Goal: Information Seeking & Learning: Learn about a topic

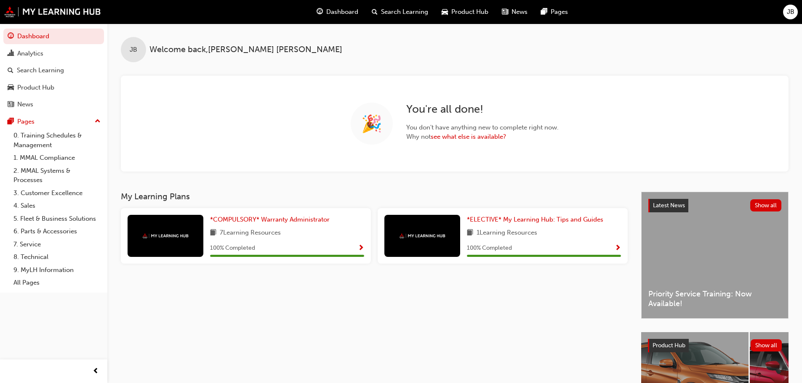
click at [401, 12] on span "Search Learning" at bounding box center [404, 12] width 47 height 10
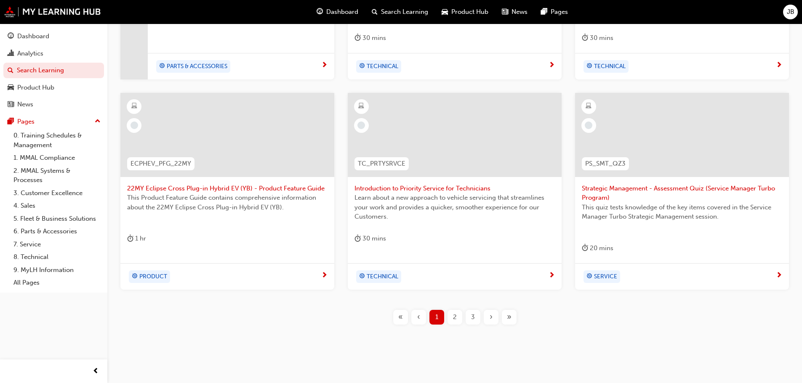
scroll to position [322, 0]
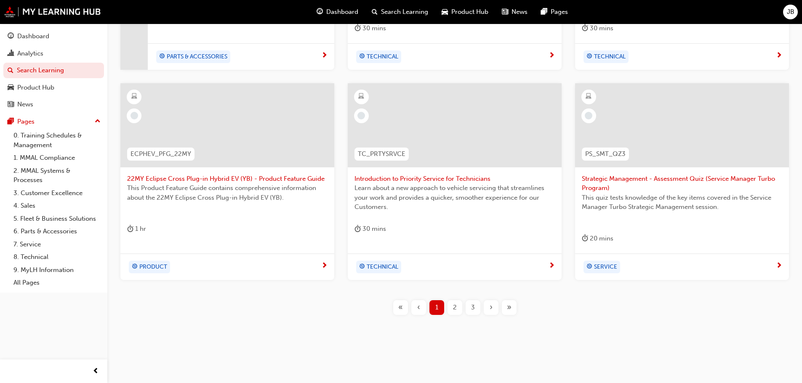
click at [454, 308] on span "2" at bounding box center [455, 308] width 4 height 10
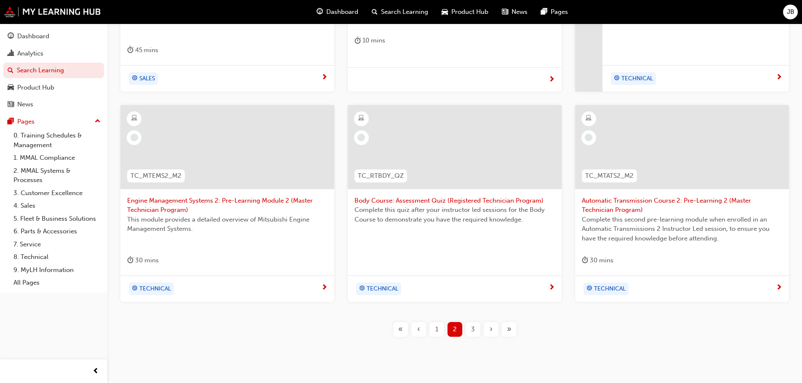
scroll to position [322, 0]
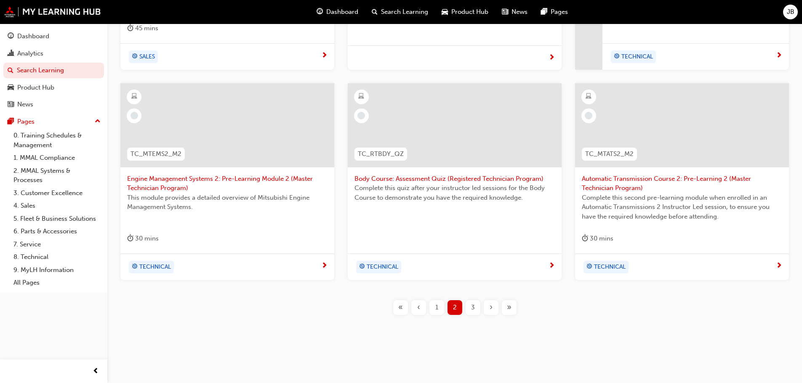
click at [472, 307] on span "3" at bounding box center [473, 308] width 4 height 10
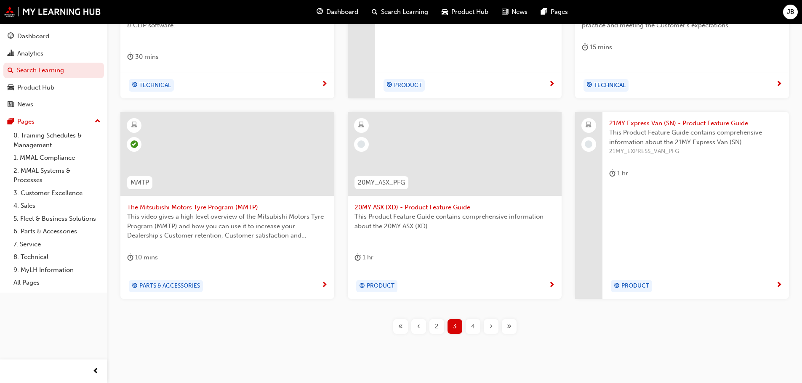
scroll to position [312, 0]
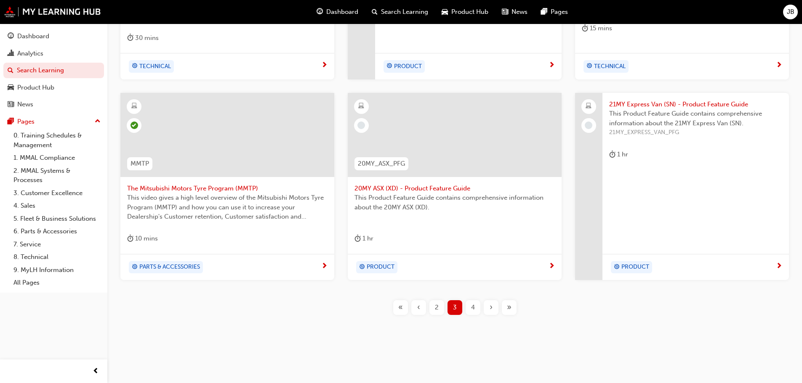
click at [473, 308] on span "4" at bounding box center [473, 308] width 4 height 10
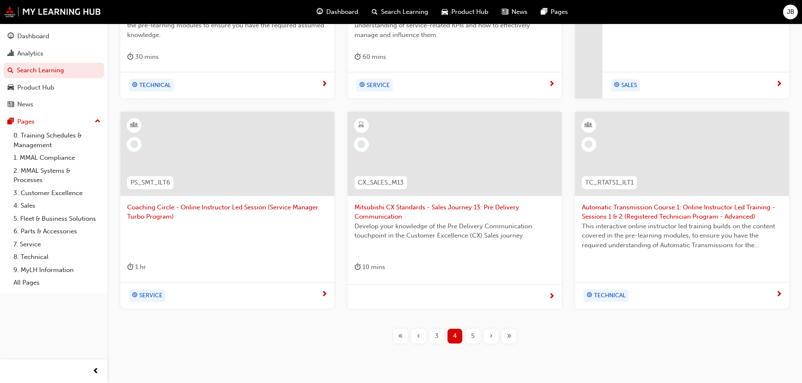
scroll to position [312, 0]
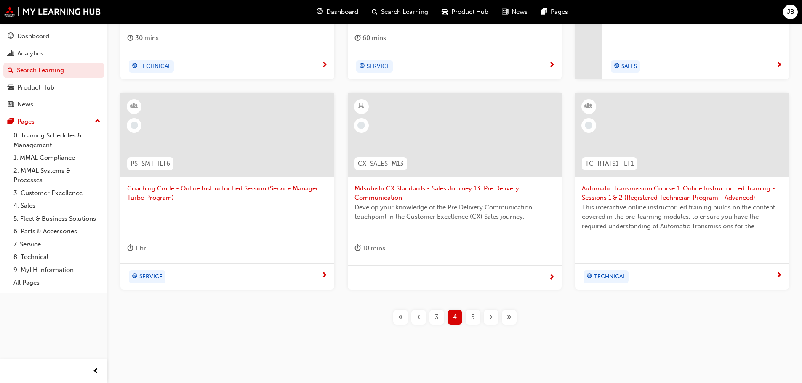
click at [472, 317] on span "5" at bounding box center [472, 318] width 3 height 10
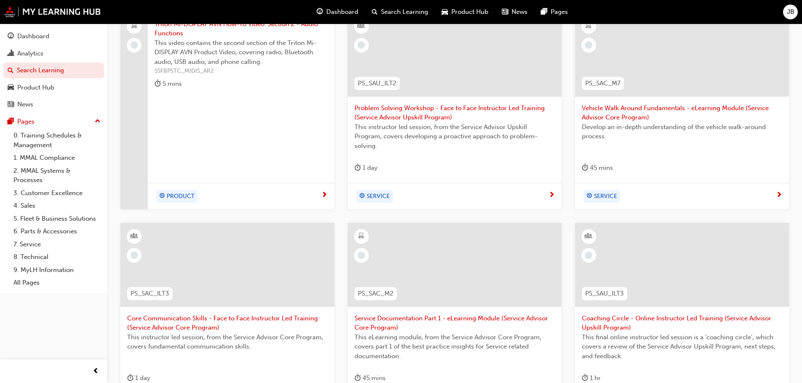
scroll to position [144, 0]
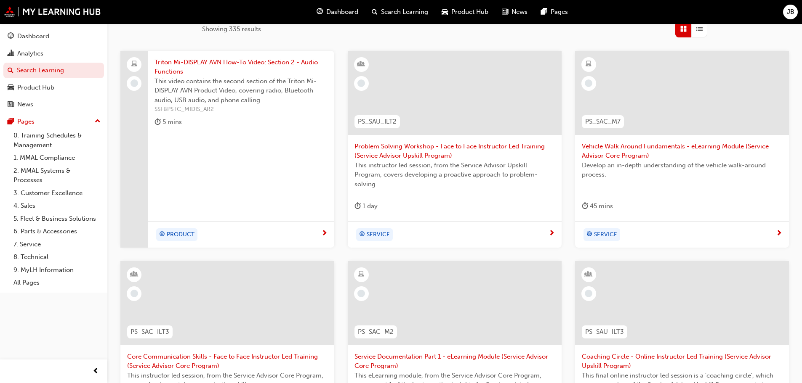
click at [229, 63] on span "Triton Mi-DISPLAY AVN How-To Video: Section 2 - Audio Functions" at bounding box center [240, 67] width 173 height 19
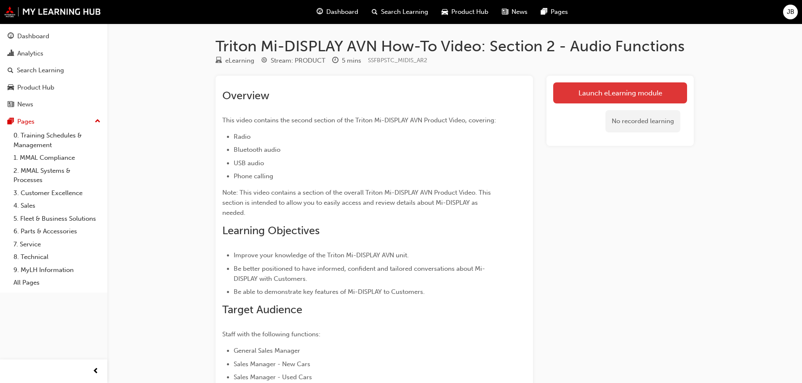
click at [611, 92] on link "Launch eLearning module" at bounding box center [620, 92] width 134 height 21
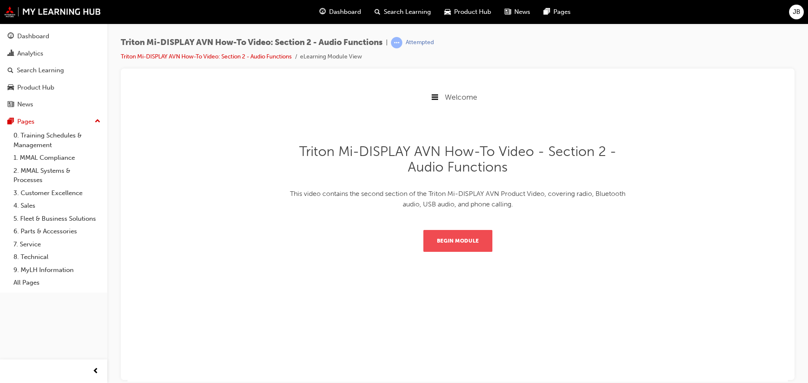
click at [452, 239] on button "Begin Module" at bounding box center [457, 241] width 69 height 22
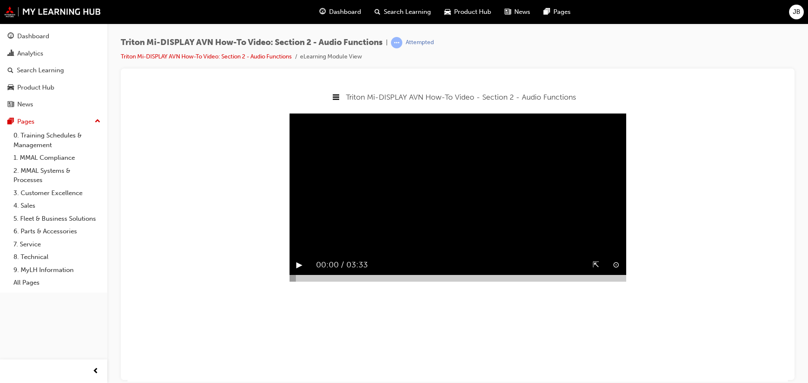
click at [300, 271] on button "▶︎" at bounding box center [299, 264] width 6 height 13
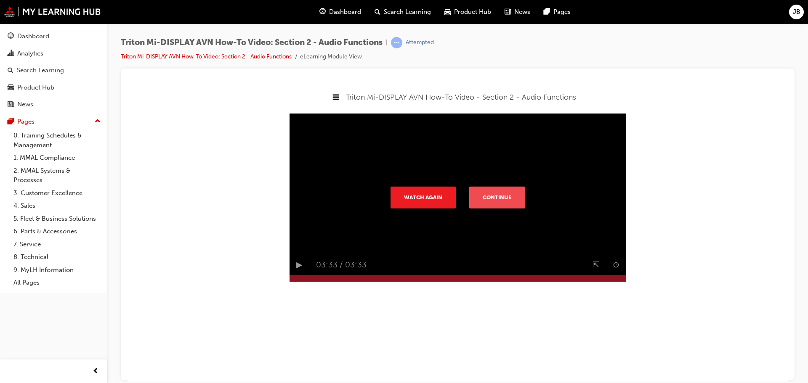
click at [500, 207] on button "Continue" at bounding box center [497, 197] width 56 height 22
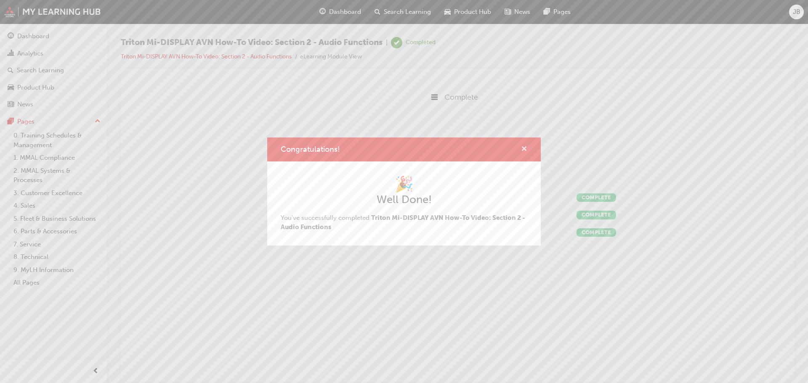
click at [524, 147] on span "cross-icon" at bounding box center [524, 150] width 6 height 8
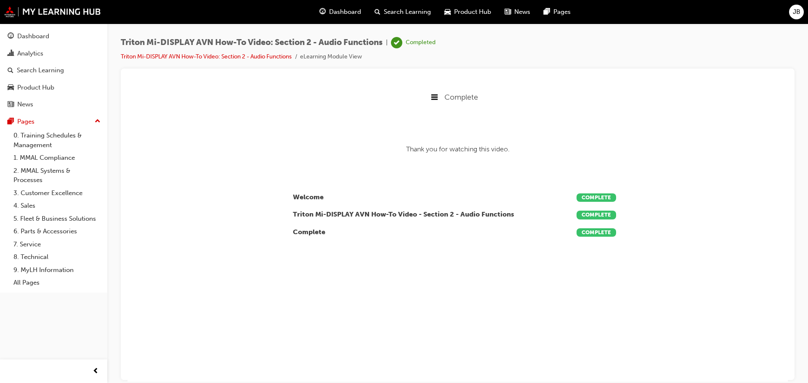
click at [460, 98] on span "Complete" at bounding box center [461, 96] width 34 height 9
click at [504, 96] on div "Complete" at bounding box center [458, 96] width 660 height 27
click at [404, 11] on span "Search Learning" at bounding box center [407, 12] width 47 height 10
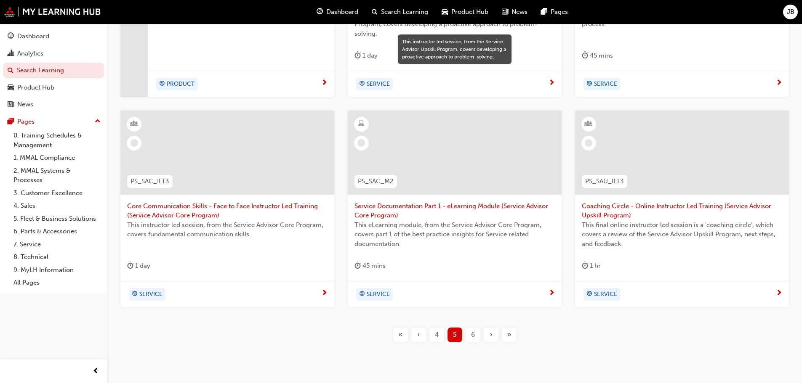
scroll to position [322, 0]
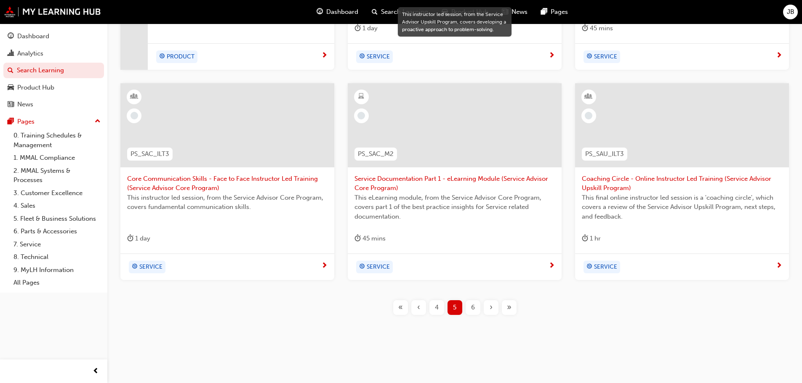
click at [471, 307] on span "6" at bounding box center [473, 308] width 4 height 10
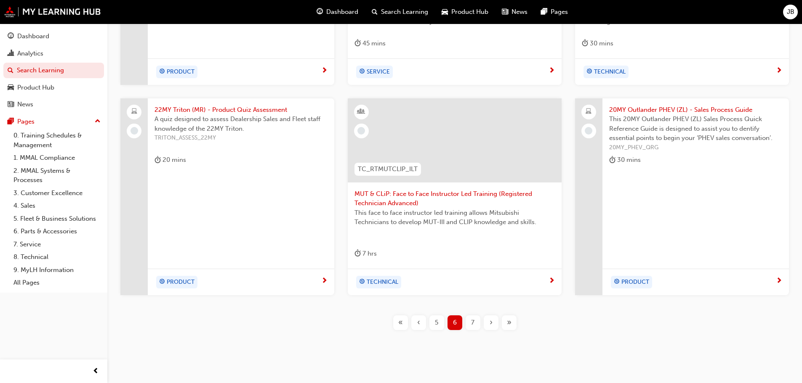
scroll to position [322, 0]
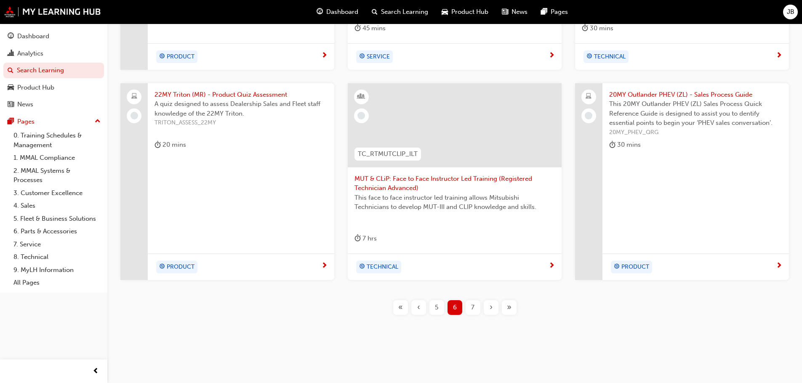
click at [473, 306] on span "7" at bounding box center [472, 308] width 3 height 10
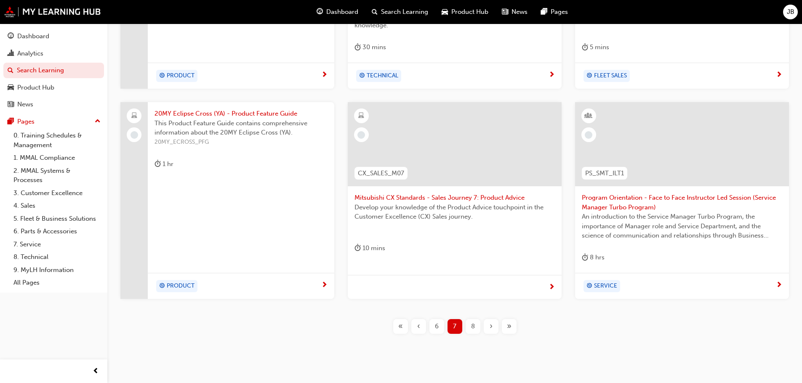
scroll to position [312, 0]
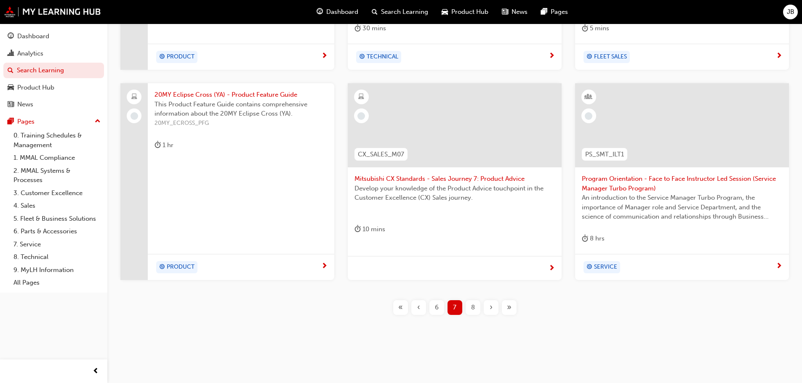
click at [472, 306] on span "8" at bounding box center [473, 308] width 4 height 10
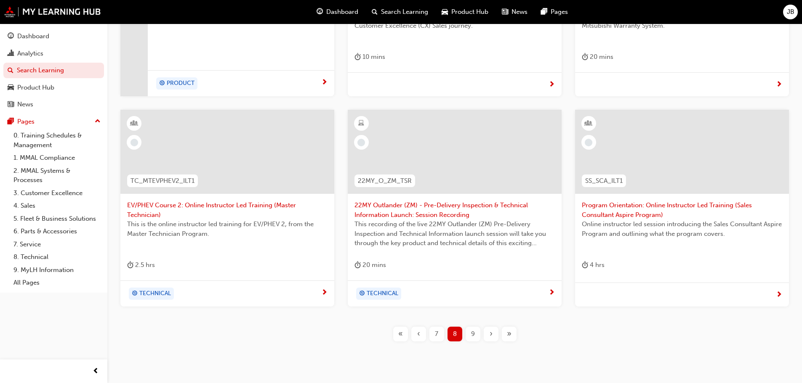
scroll to position [310, 0]
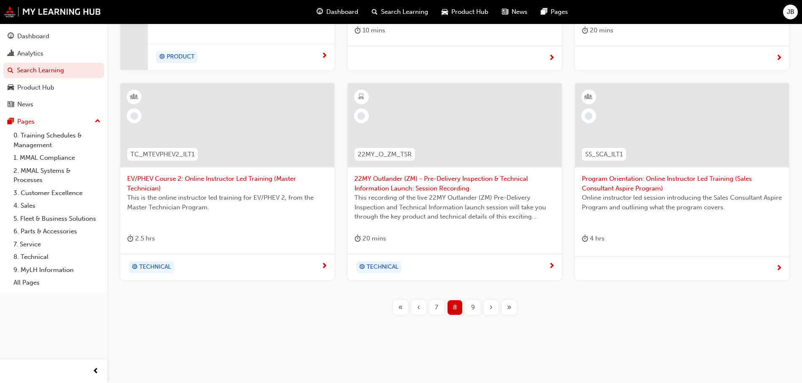
click at [471, 307] on span "9" at bounding box center [473, 308] width 4 height 10
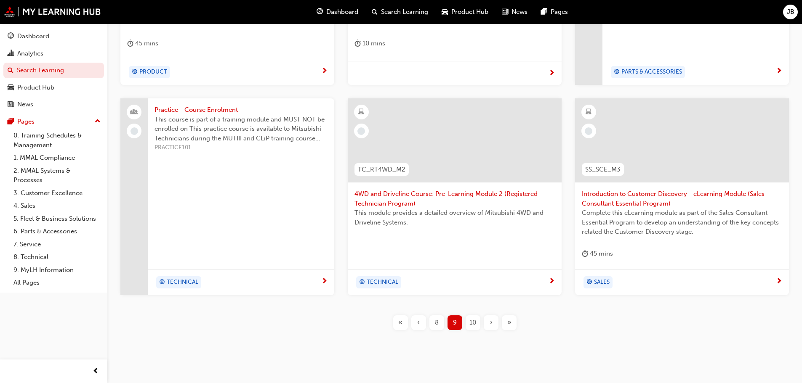
scroll to position [310, 0]
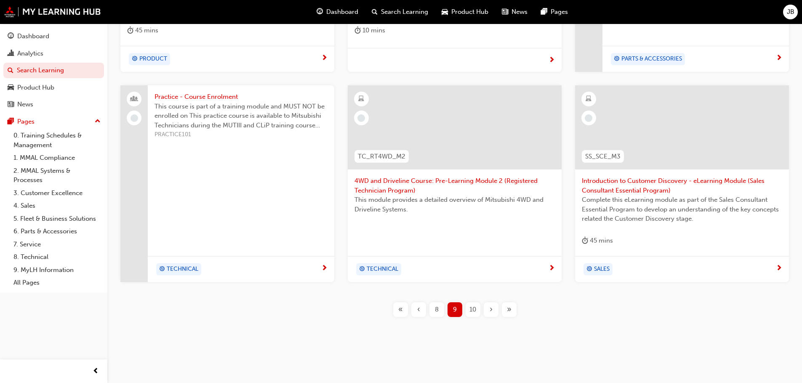
click at [472, 308] on span "10" at bounding box center [472, 310] width 7 height 10
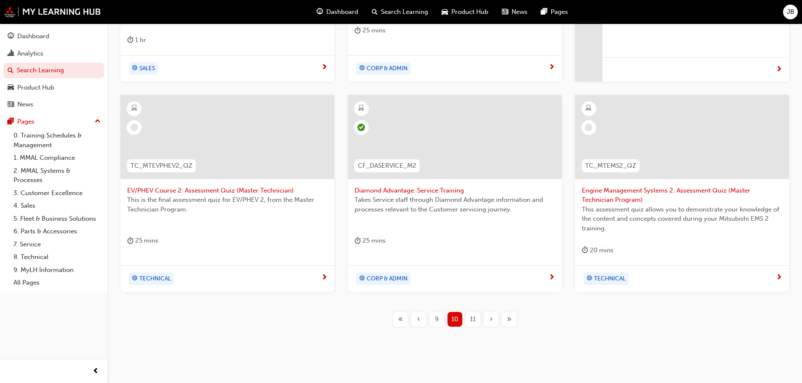
scroll to position [322, 0]
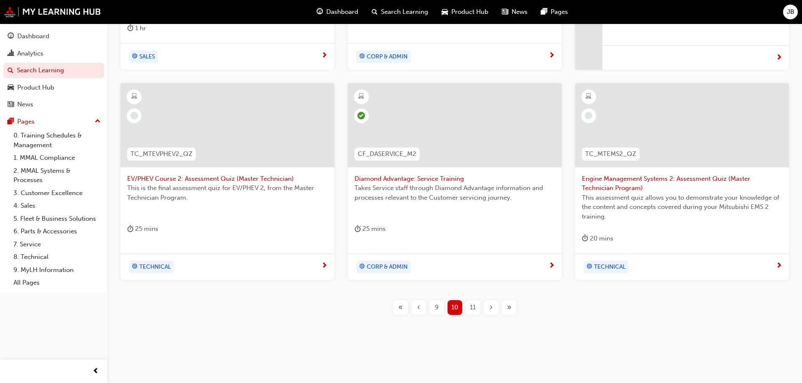
click at [472, 306] on span "11" at bounding box center [473, 308] width 6 height 10
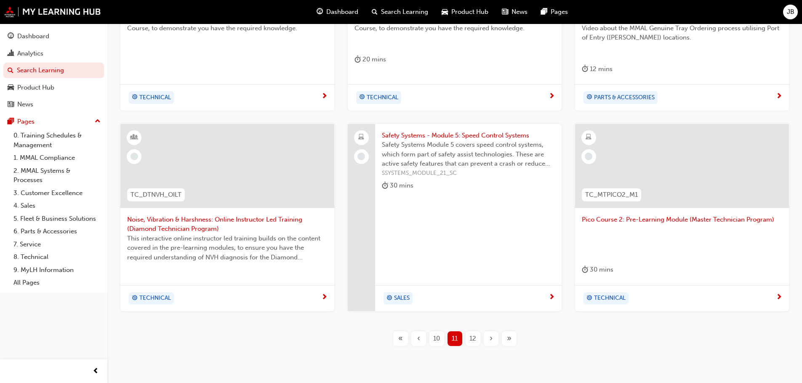
scroll to position [303, 0]
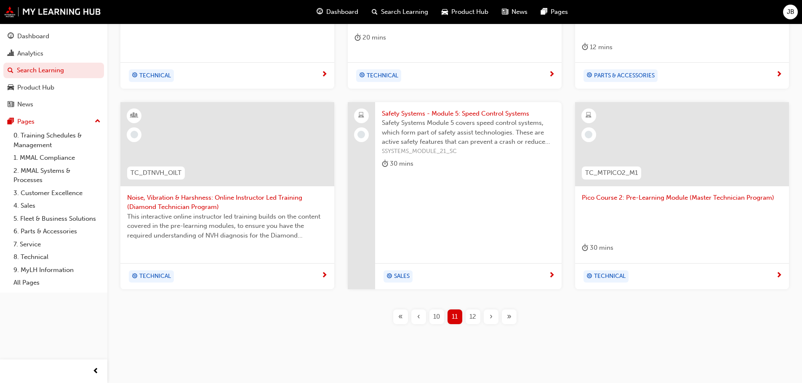
click at [472, 312] on span "12" at bounding box center [472, 317] width 7 height 10
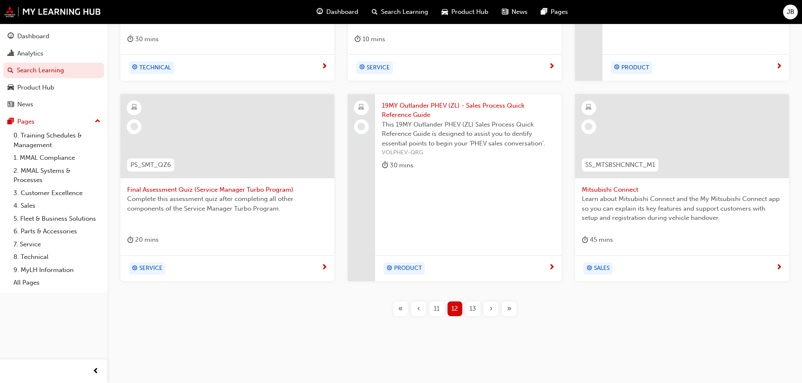
scroll to position [312, 0]
click at [473, 306] on span "13" at bounding box center [472, 308] width 7 height 10
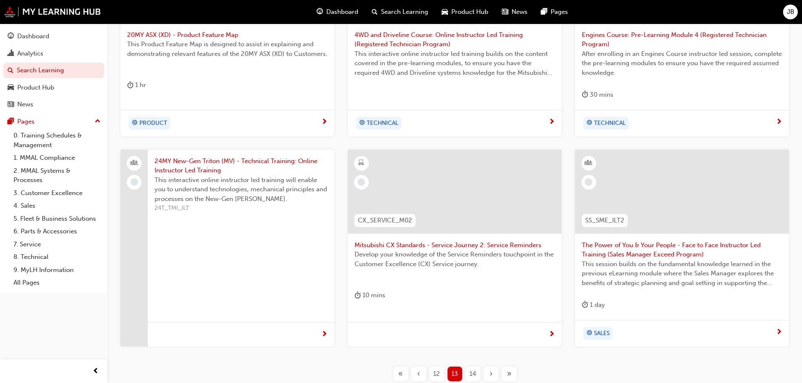
scroll to position [270, 0]
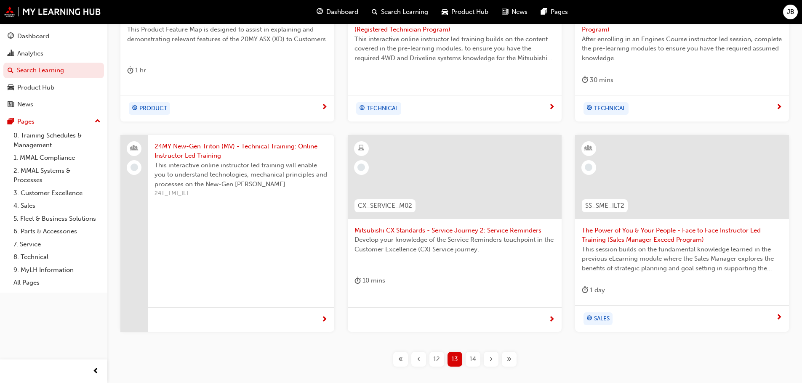
click at [474, 359] on span "14" at bounding box center [472, 360] width 7 height 10
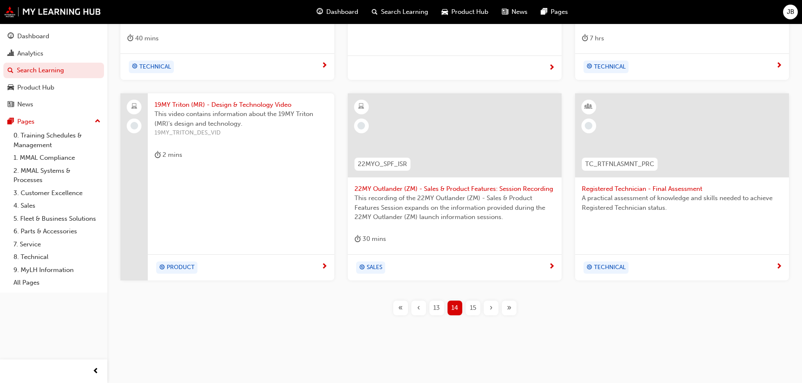
scroll to position [312, 0]
click at [474, 306] on span "15" at bounding box center [473, 308] width 6 height 10
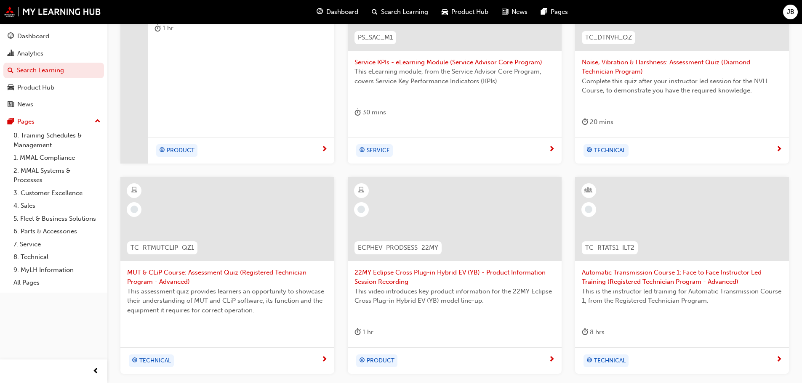
scroll to position [270, 0]
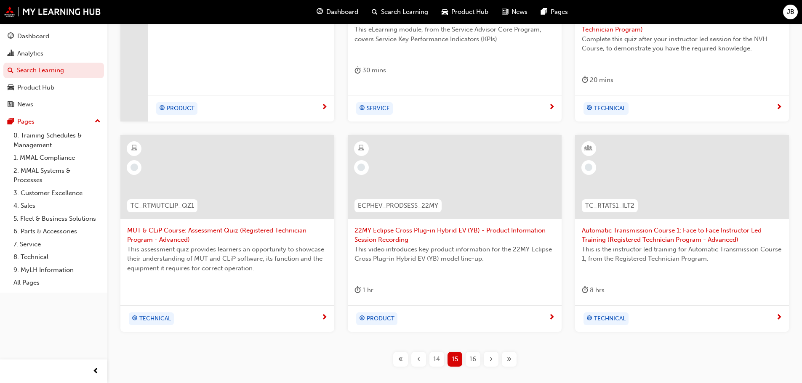
click at [474, 359] on span "16" at bounding box center [472, 360] width 7 height 10
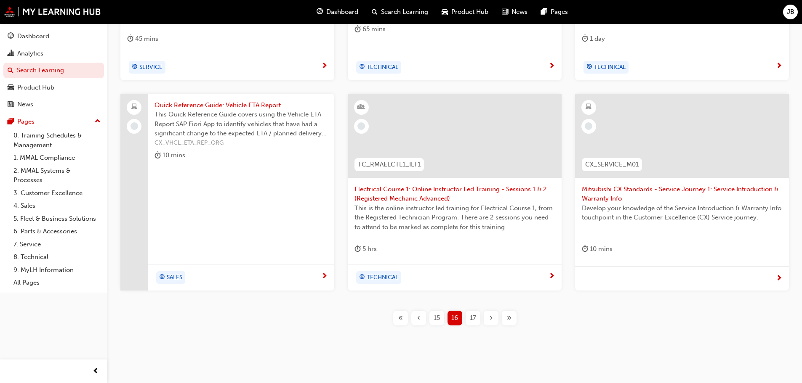
scroll to position [312, 0]
click at [474, 316] on span "17" at bounding box center [473, 318] width 6 height 10
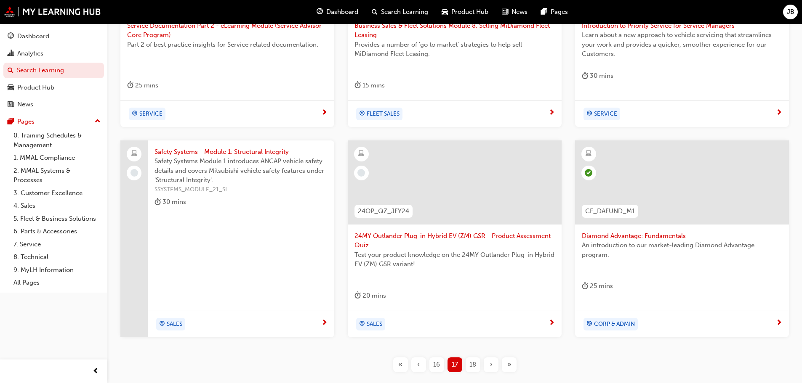
scroll to position [270, 0]
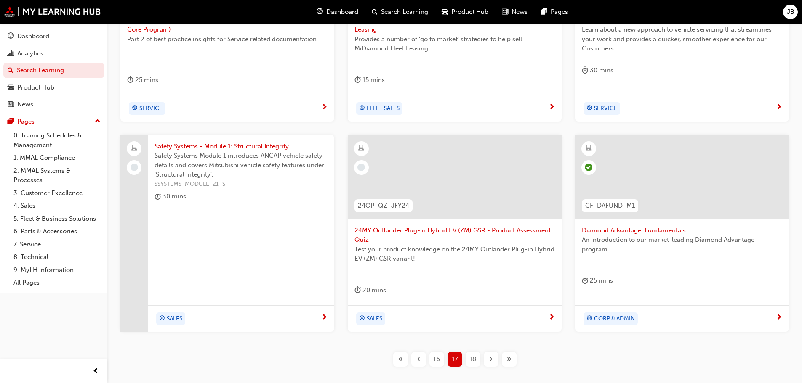
click at [473, 359] on span "18" at bounding box center [472, 360] width 7 height 10
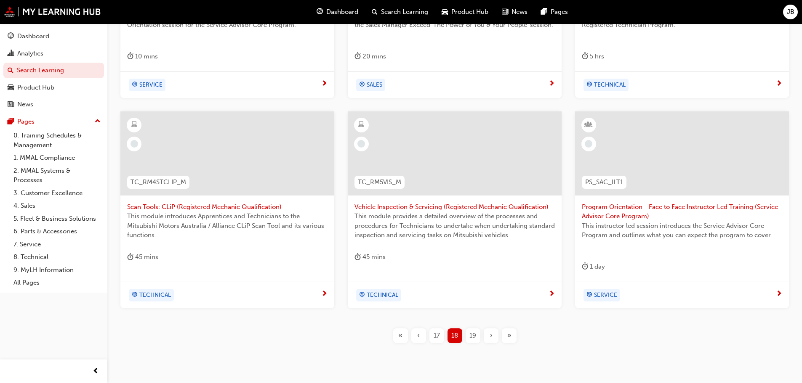
scroll to position [312, 0]
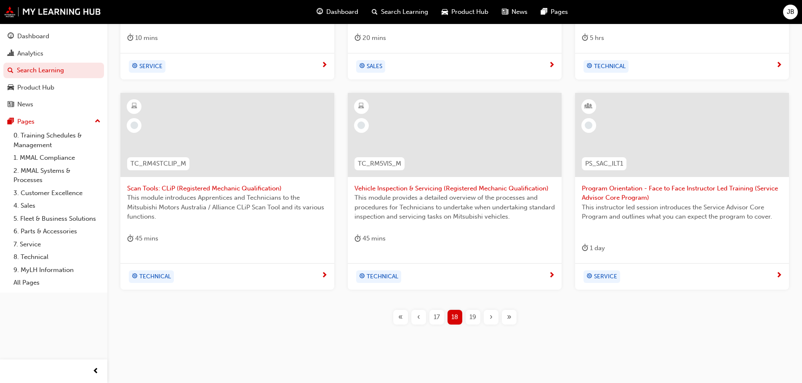
click at [475, 316] on span "19" at bounding box center [472, 318] width 7 height 10
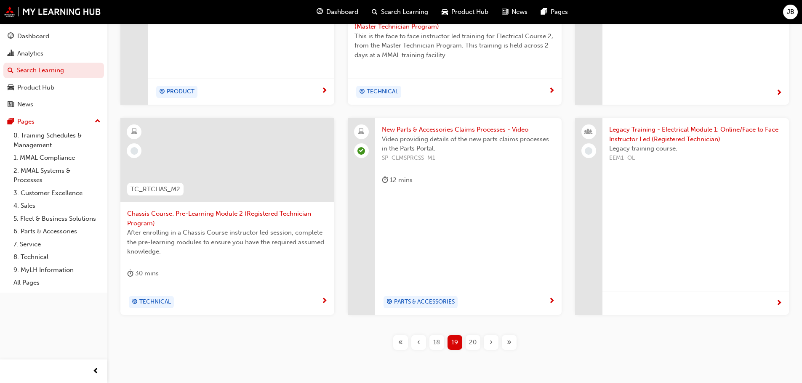
scroll to position [308, 0]
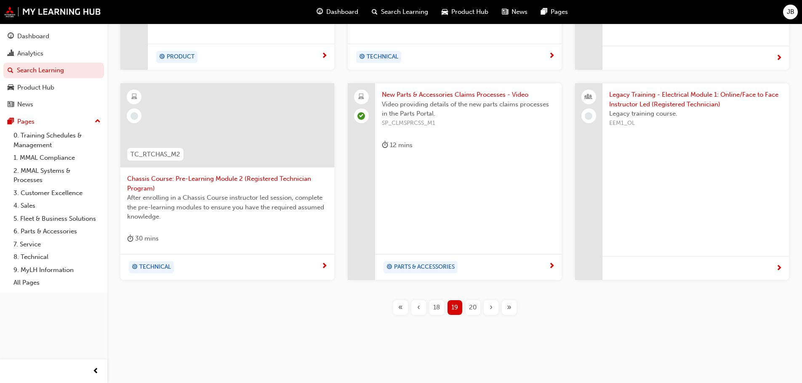
click at [473, 307] on span "20" at bounding box center [473, 308] width 8 height 10
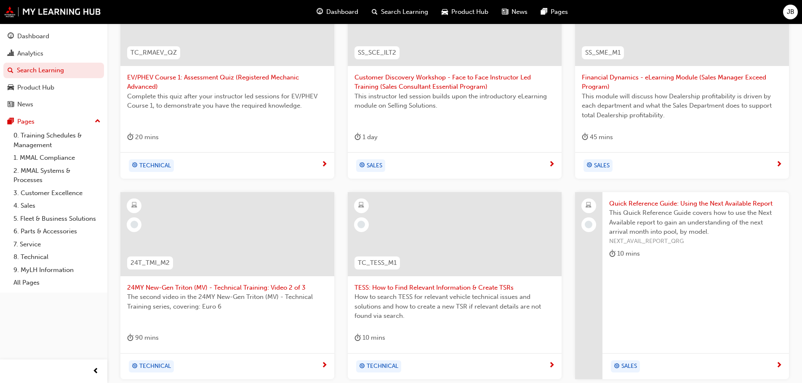
scroll to position [308, 0]
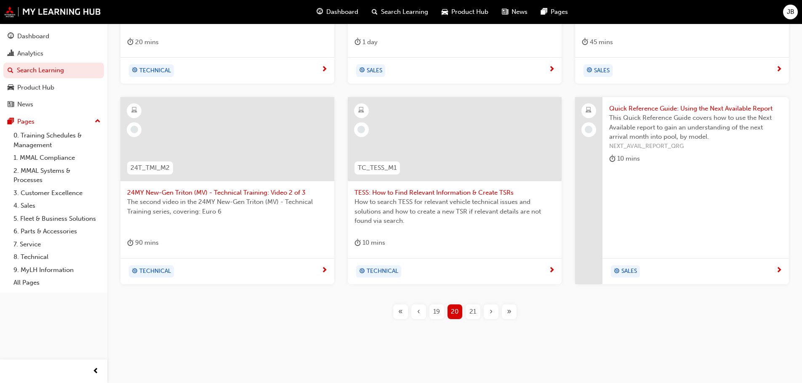
click at [473, 310] on span "21" at bounding box center [472, 312] width 7 height 10
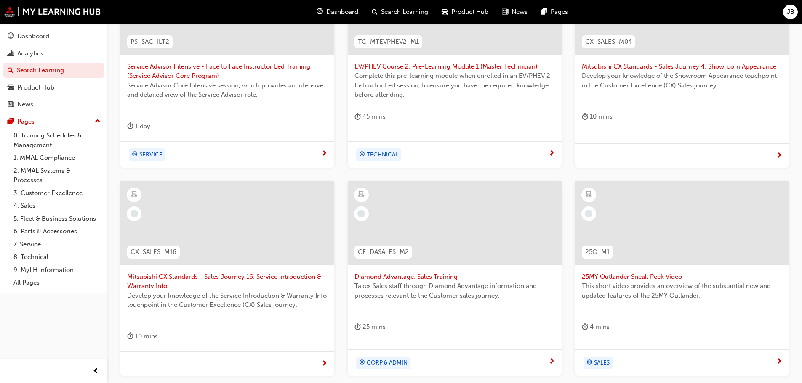
scroll to position [266, 0]
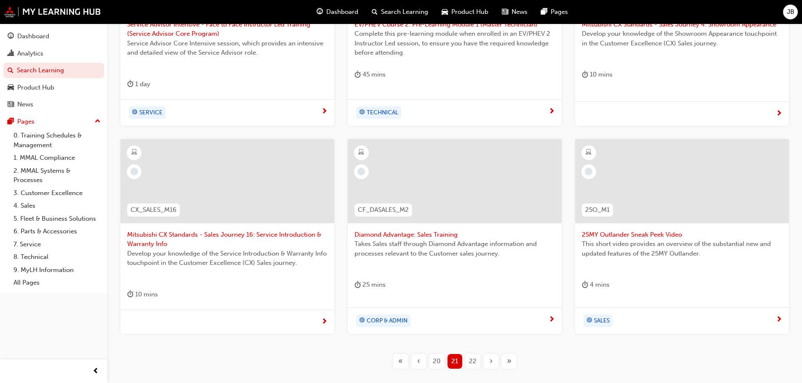
click at [473, 362] on span "22" at bounding box center [473, 362] width 8 height 10
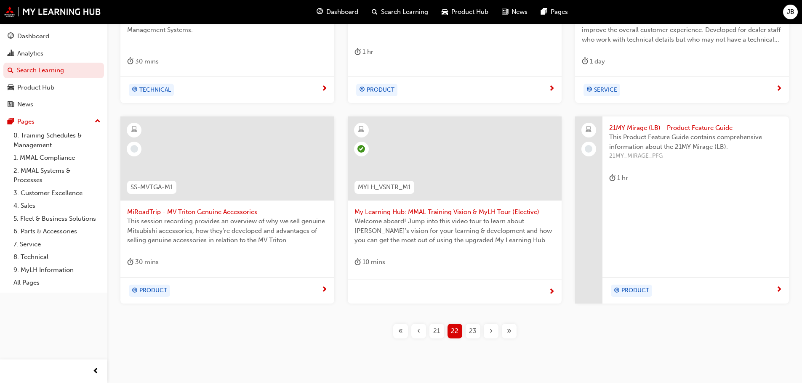
scroll to position [308, 0]
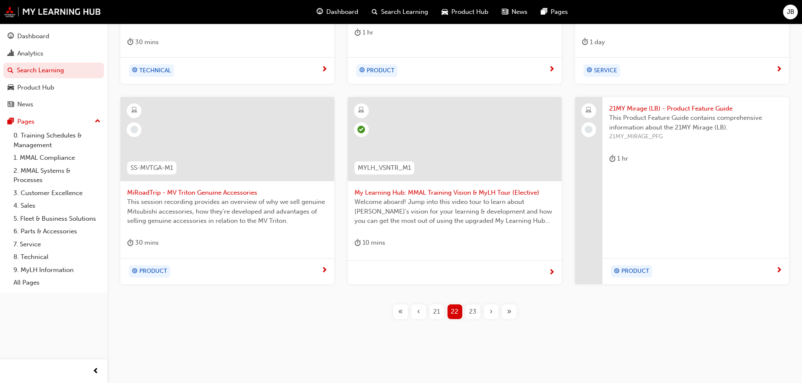
click at [473, 311] on span "23" at bounding box center [473, 312] width 8 height 10
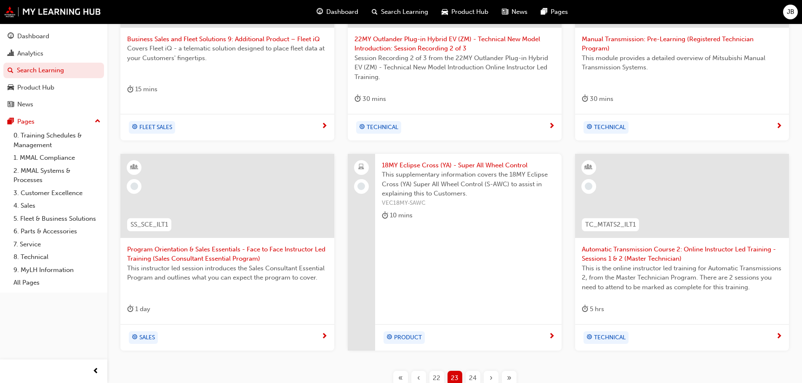
scroll to position [266, 0]
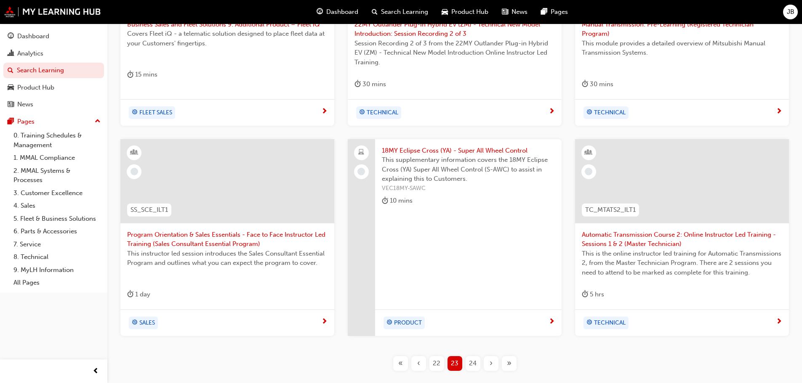
click at [418, 362] on span "‹" at bounding box center [418, 364] width 3 height 10
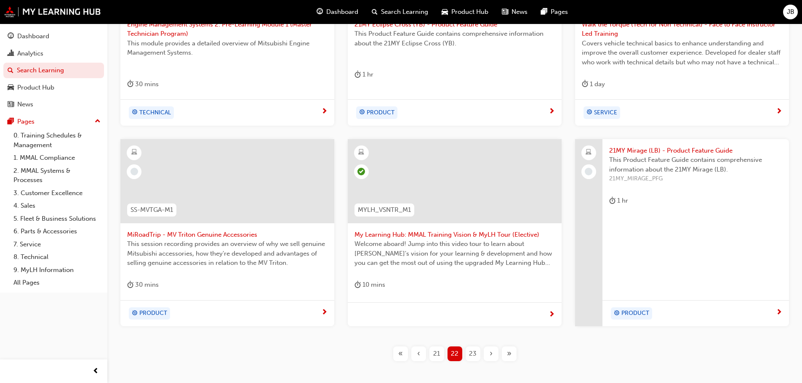
click at [417, 354] on span "‹" at bounding box center [418, 354] width 3 height 10
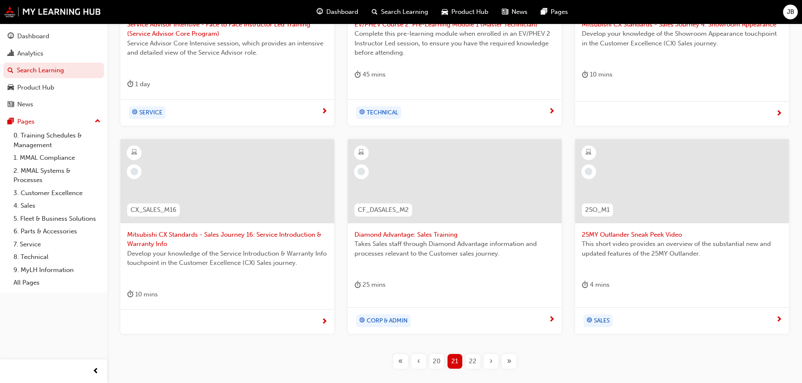
click at [417, 362] on span "‹" at bounding box center [418, 362] width 3 height 10
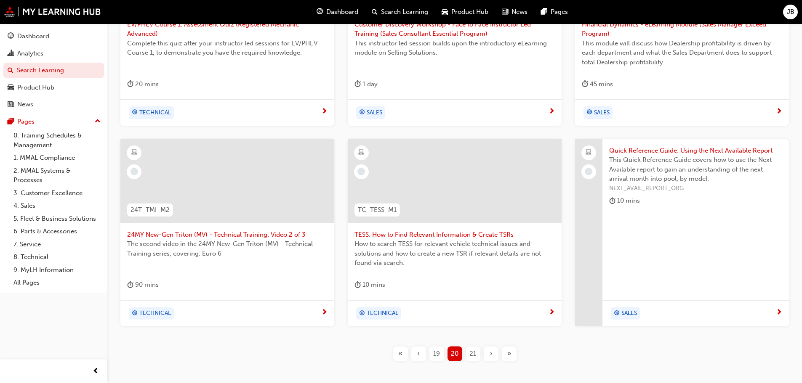
click at [417, 354] on span "‹" at bounding box center [418, 354] width 3 height 10
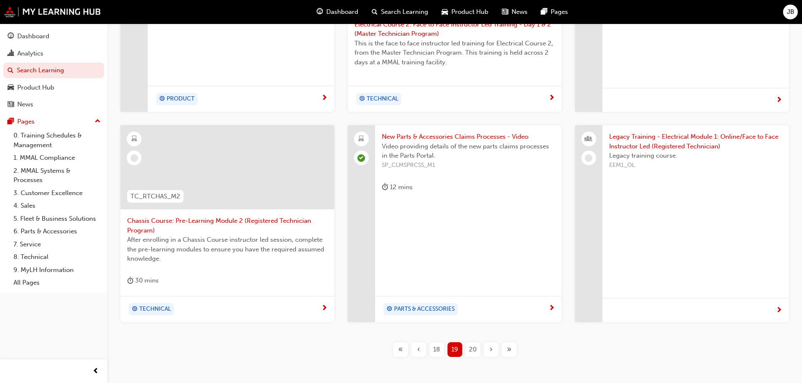
click at [417, 351] on span "‹" at bounding box center [418, 350] width 3 height 10
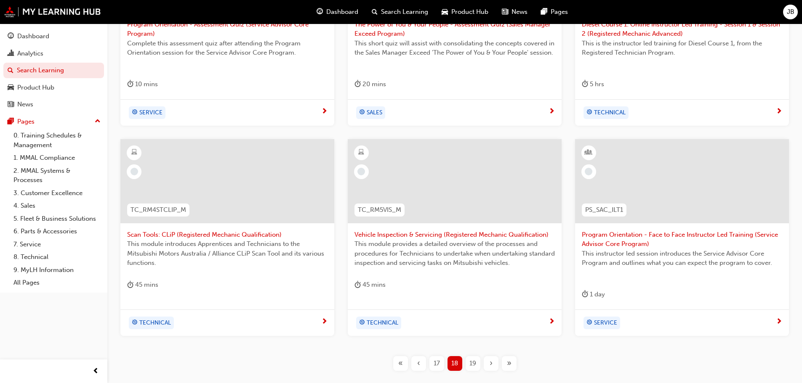
click at [418, 362] on span "‹" at bounding box center [418, 364] width 3 height 10
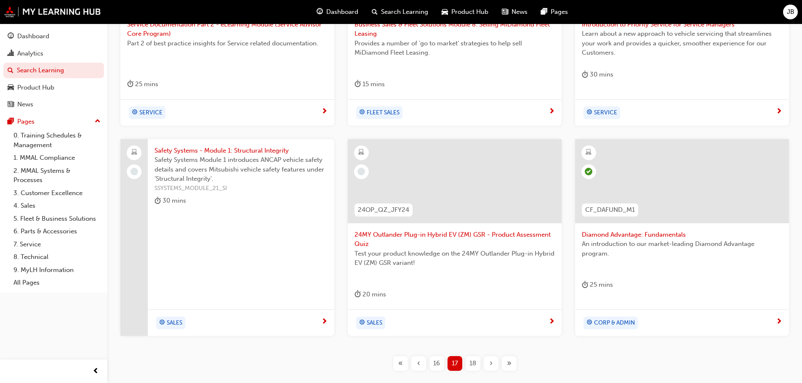
click at [437, 364] on span "16" at bounding box center [436, 364] width 7 height 10
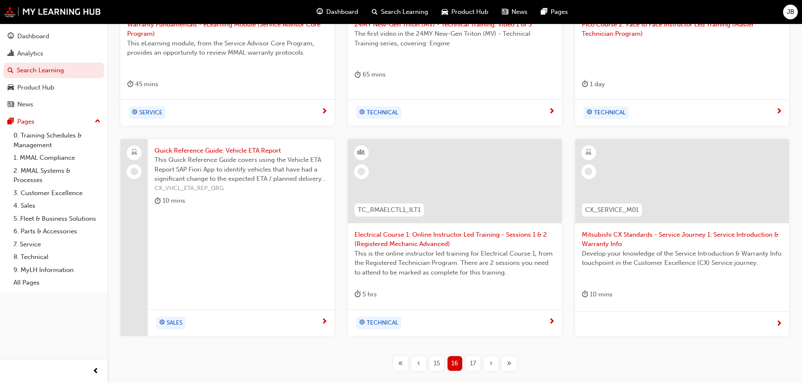
click at [680, 182] on div at bounding box center [682, 181] width 214 height 84
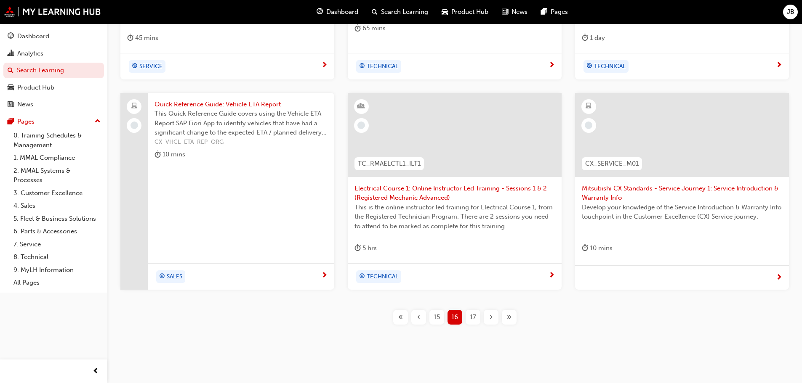
scroll to position [322, 0]
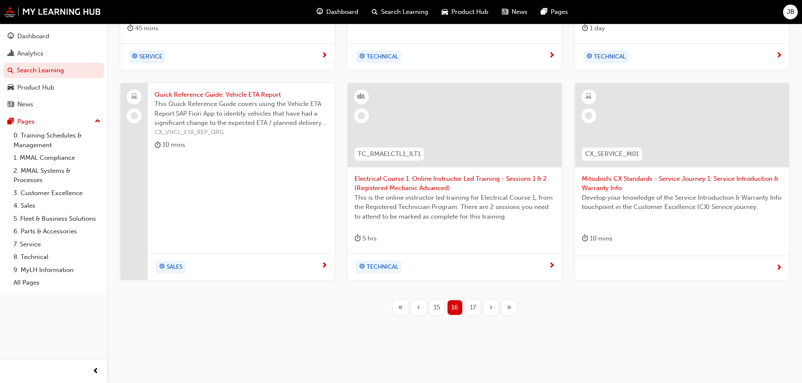
click at [490, 308] on span "›" at bounding box center [490, 308] width 3 height 10
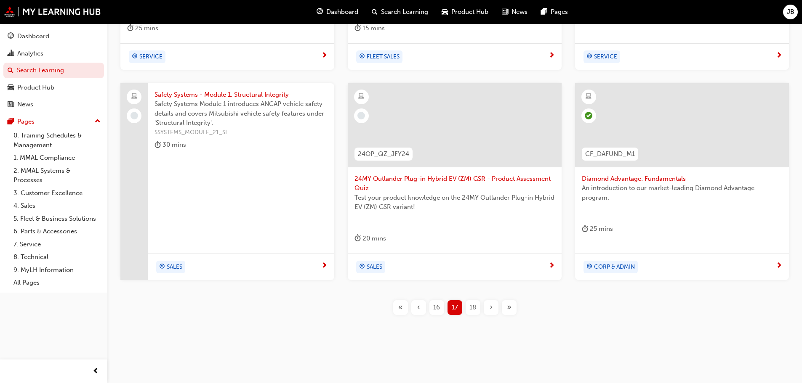
click at [490, 308] on span "›" at bounding box center [490, 308] width 3 height 10
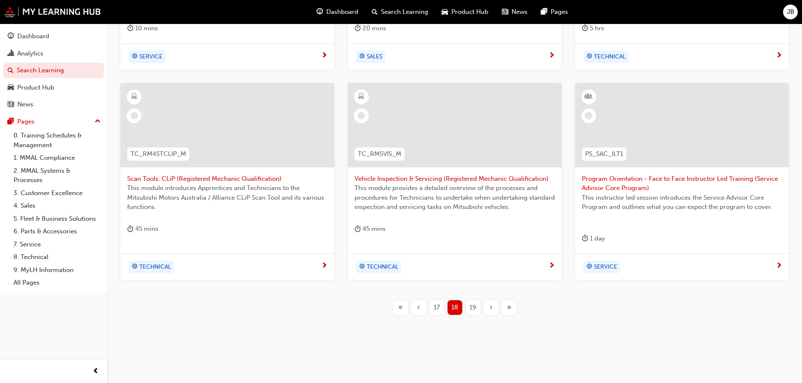
click at [471, 307] on span "19" at bounding box center [472, 308] width 7 height 10
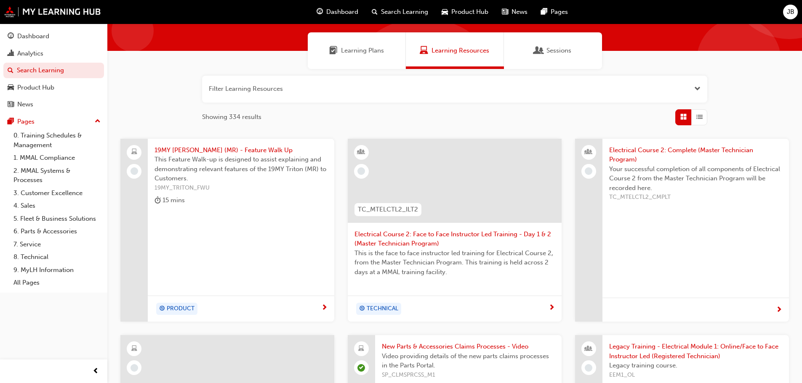
scroll to position [56, 0]
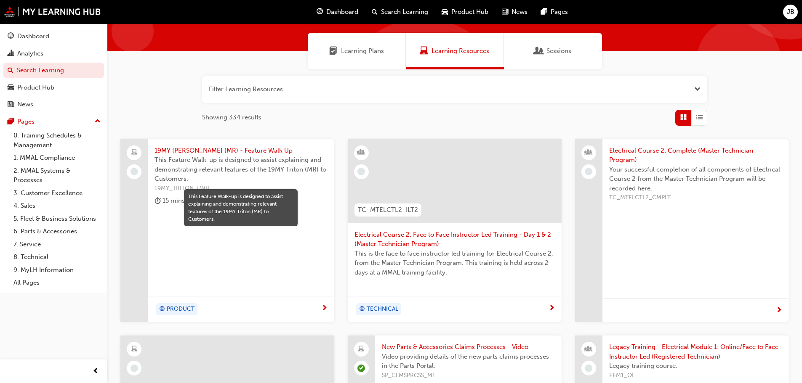
click at [239, 162] on span "This Feature Walk-up is designed to assist explaining and demonstrating relevan…" at bounding box center [240, 169] width 173 height 29
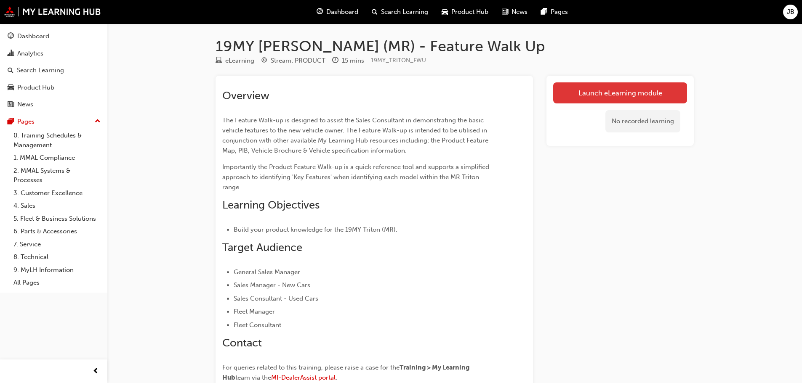
click at [615, 91] on link "Launch eLearning module" at bounding box center [620, 92] width 134 height 21
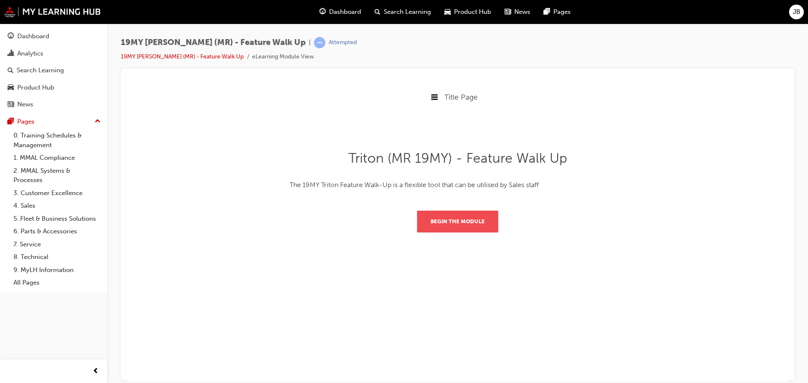
click at [455, 220] on button "Begin the module" at bounding box center [457, 221] width 81 height 22
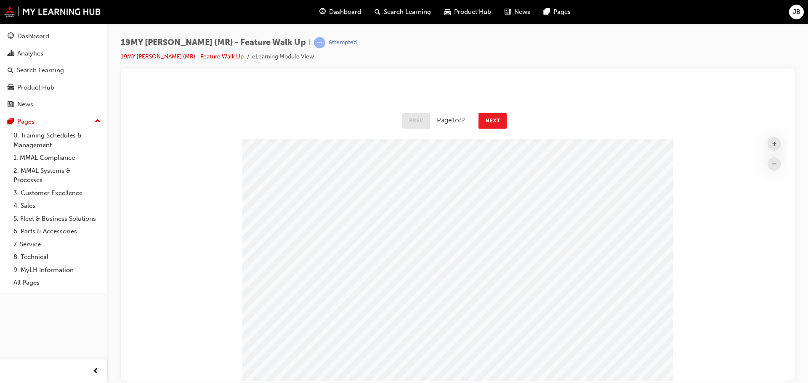
scroll to position [42, 0]
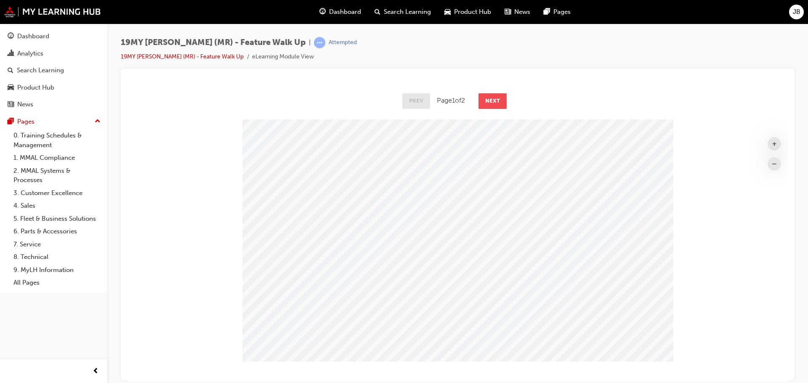
click at [489, 101] on button "Next" at bounding box center [493, 100] width 28 height 15
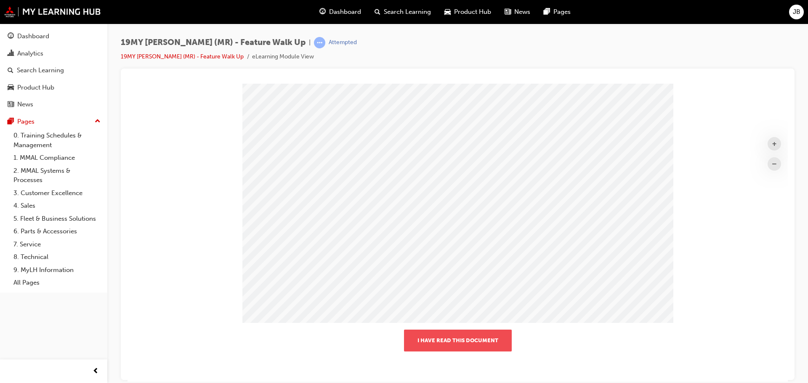
click at [464, 340] on button "I have read this document" at bounding box center [458, 341] width 108 height 22
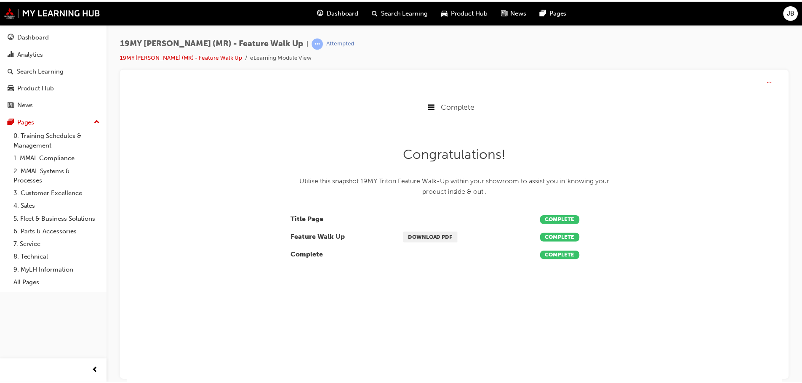
scroll to position [150, 673]
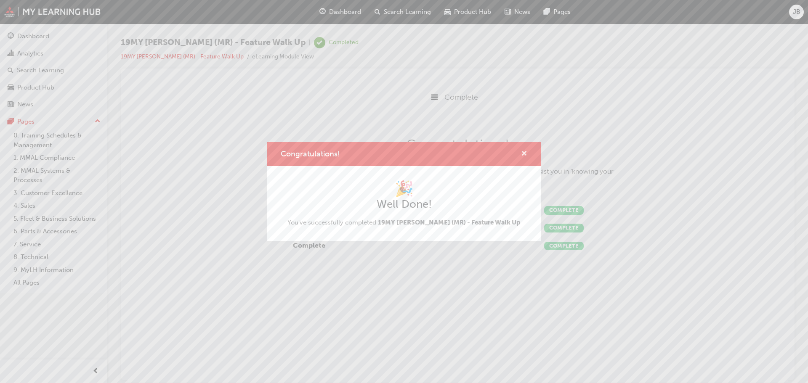
click at [524, 153] on span "cross-icon" at bounding box center [524, 155] width 6 height 8
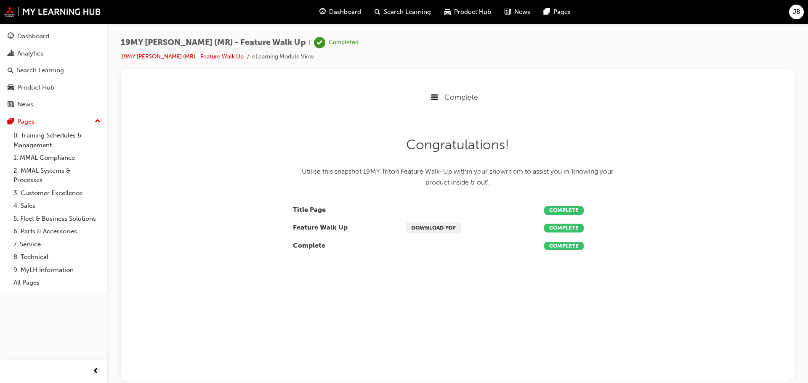
click at [393, 12] on span "Search Learning" at bounding box center [407, 12] width 47 height 10
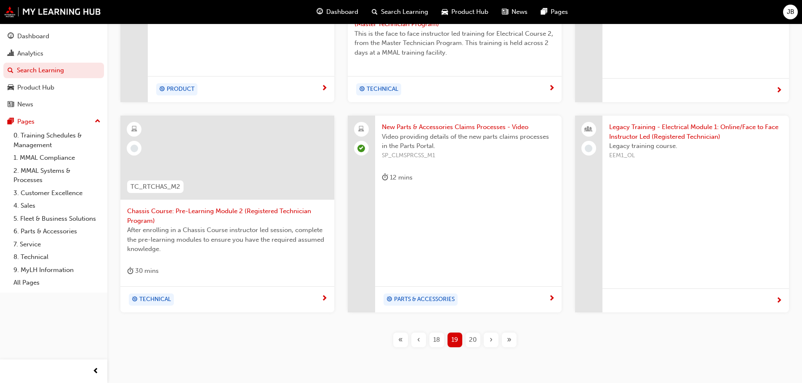
scroll to position [295, 0]
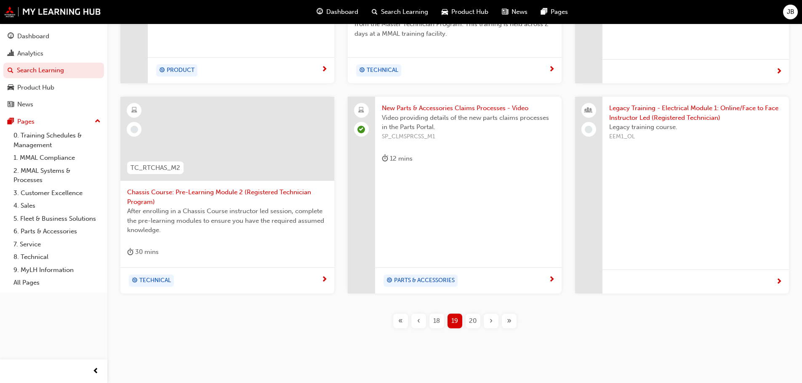
click at [472, 321] on span "20" at bounding box center [473, 321] width 8 height 10
